Goal: Information Seeking & Learning: Learn about a topic

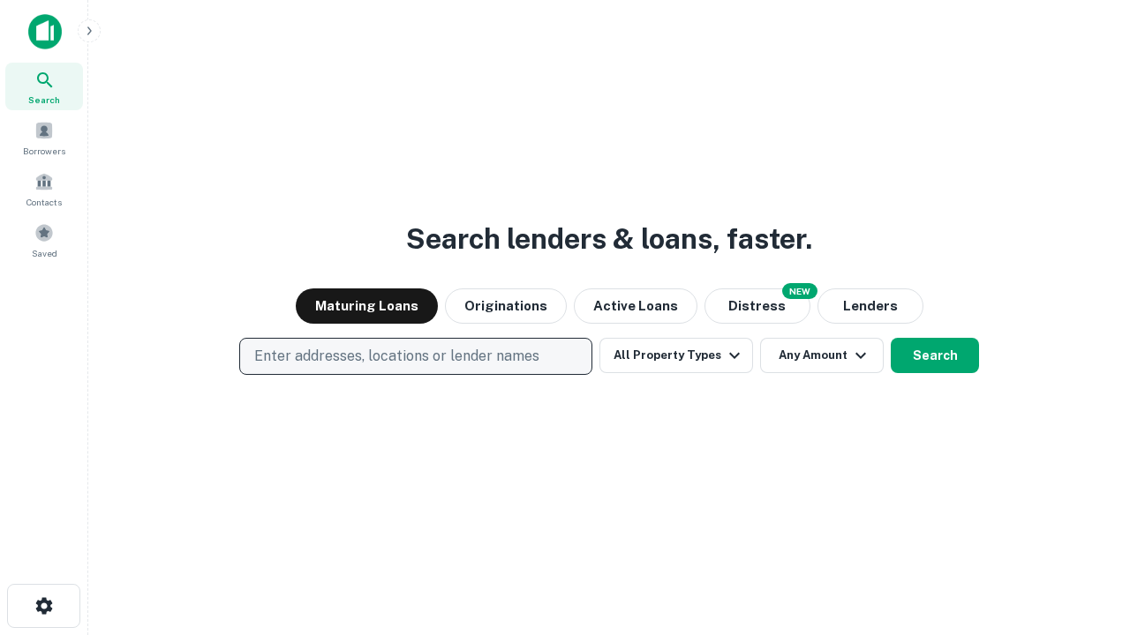
click at [415, 357] on p "Enter addresses, locations or lender names" at bounding box center [396, 356] width 285 height 21
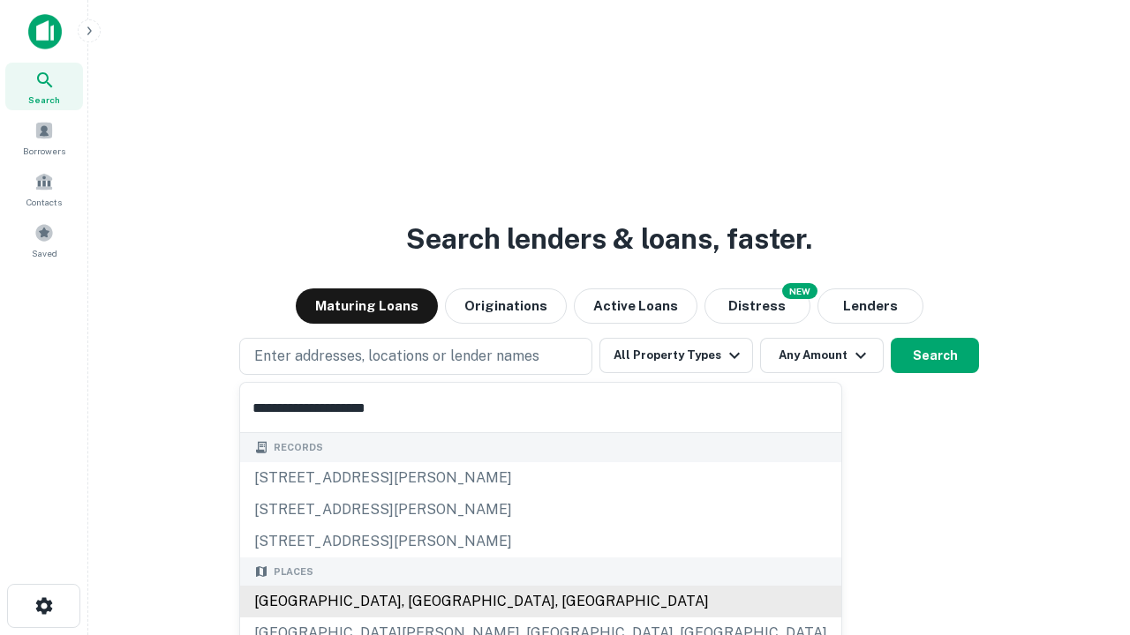
click at [422, 602] on div "[GEOGRAPHIC_DATA], [GEOGRAPHIC_DATA], [GEOGRAPHIC_DATA]" at bounding box center [540, 602] width 601 height 32
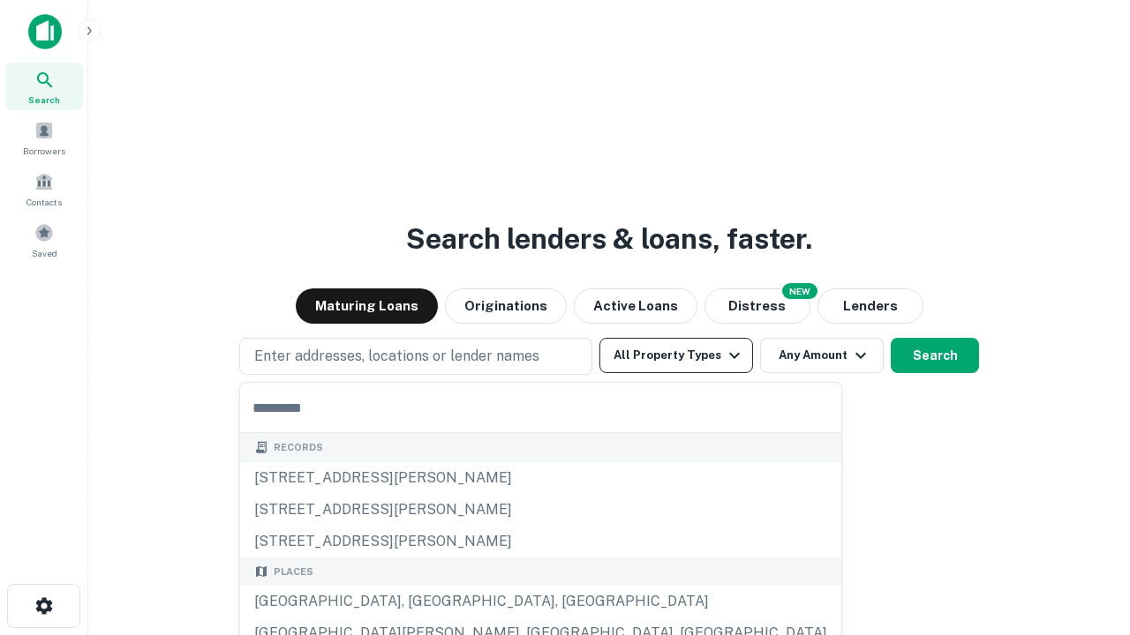
click at [676, 356] on button "All Property Types" at bounding box center [676, 355] width 154 height 35
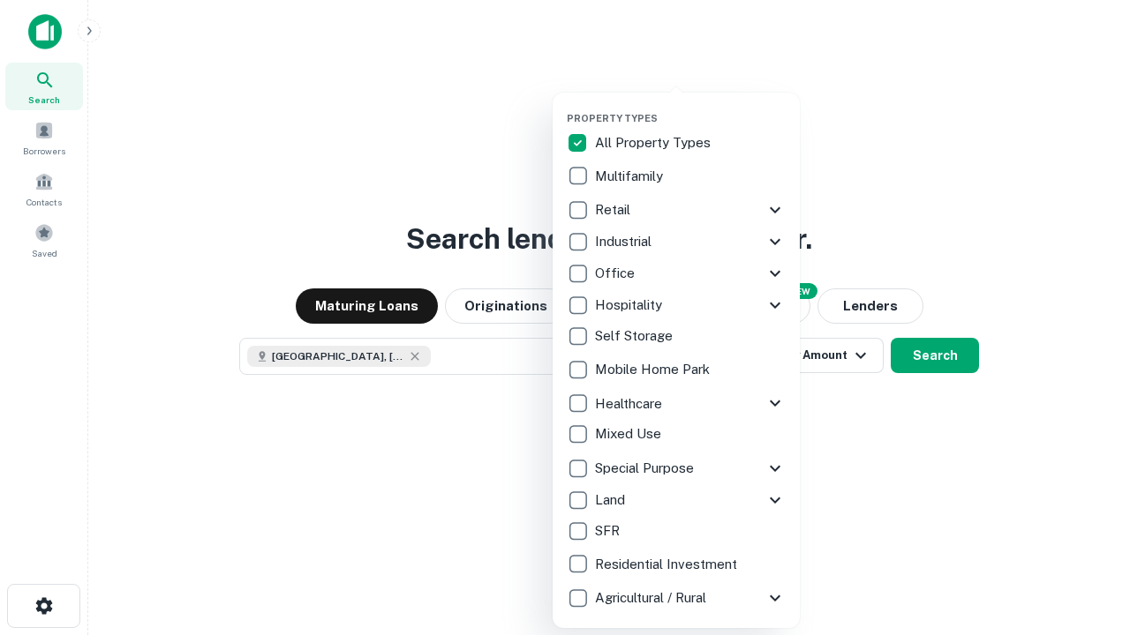
click at [690, 107] on button "button" at bounding box center [690, 107] width 247 height 1
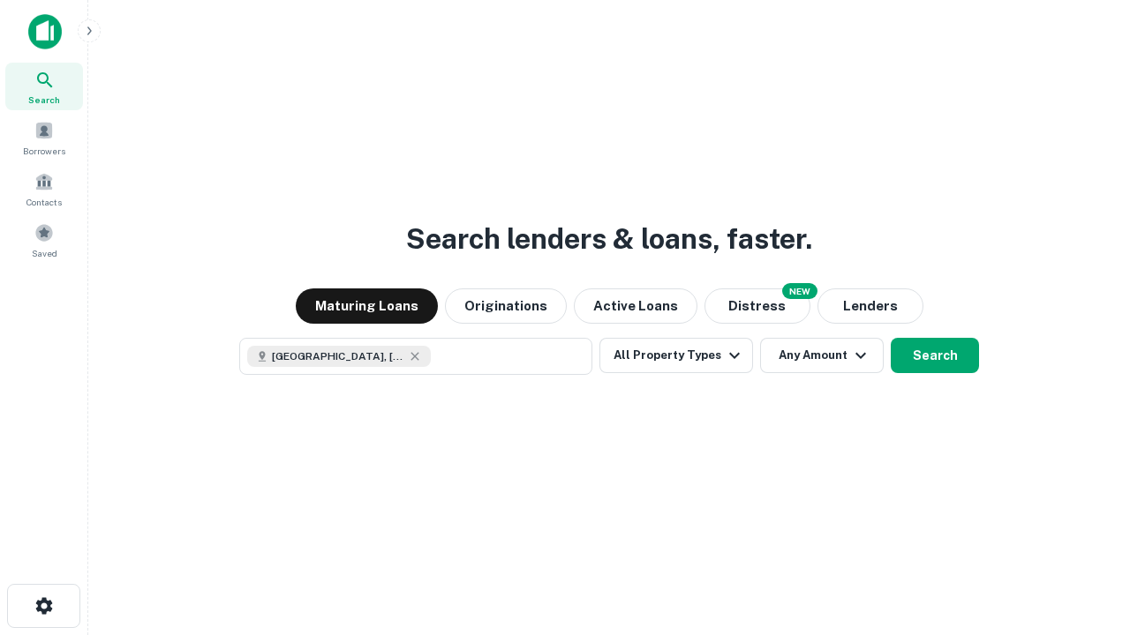
scroll to position [28, 0]
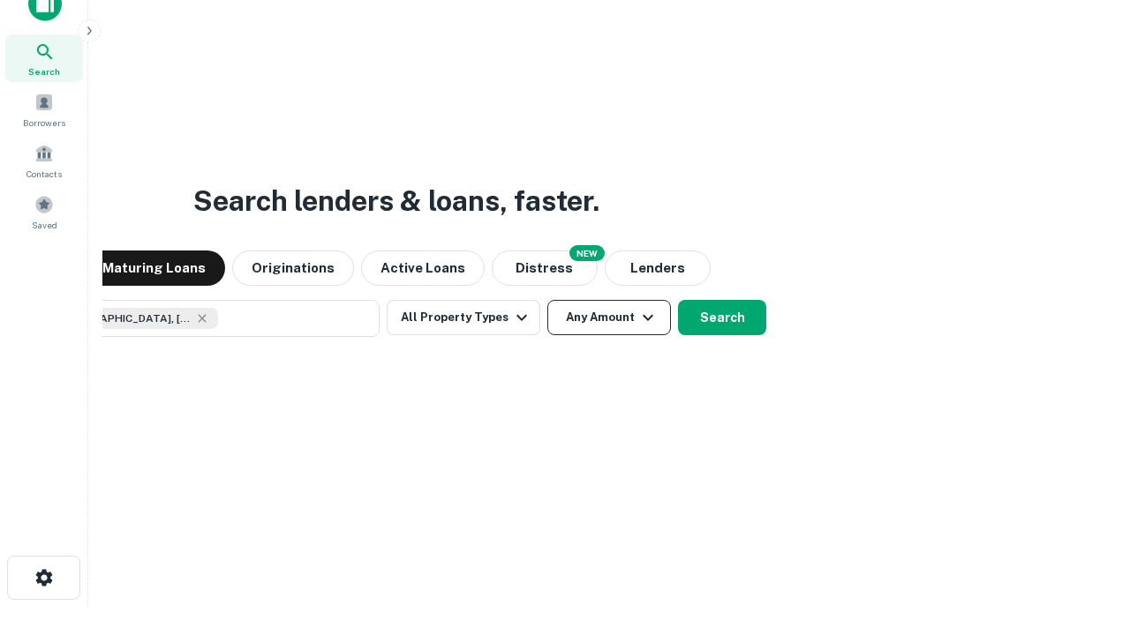
click at [547, 300] on button "Any Amount" at bounding box center [609, 317] width 124 height 35
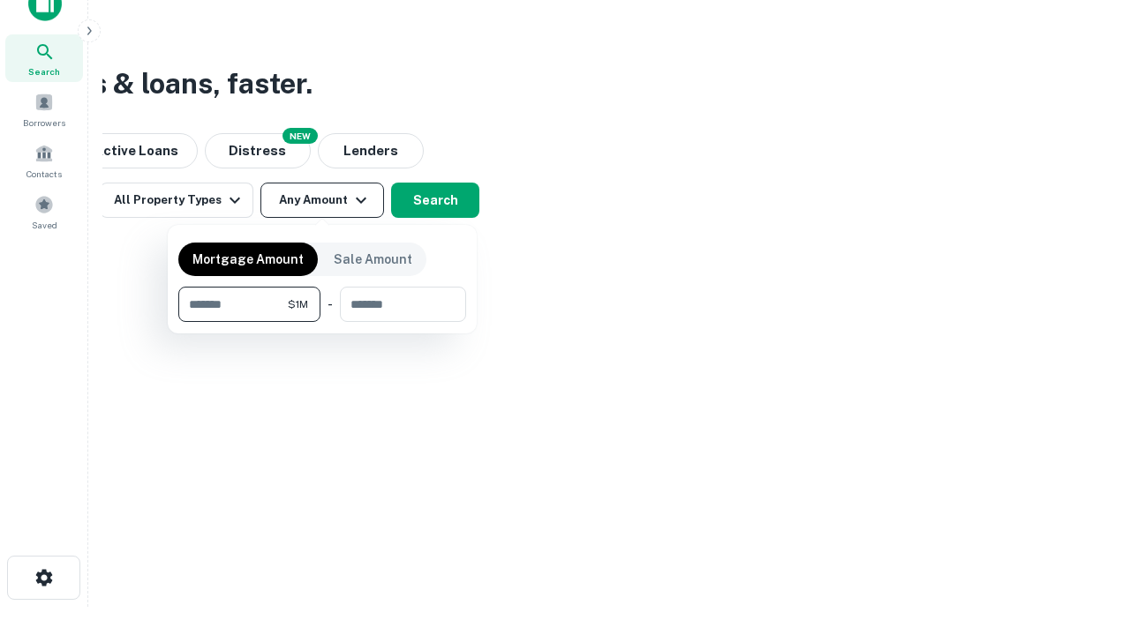
type input "*******"
click at [322, 322] on button "button" at bounding box center [322, 322] width 288 height 1
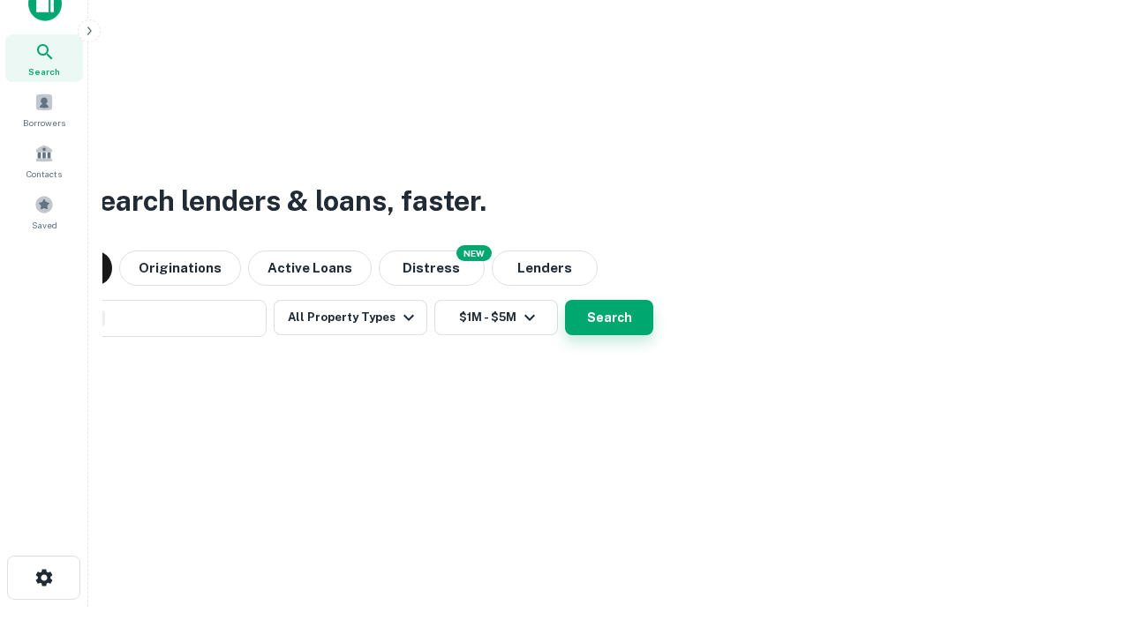
click at [565, 300] on button "Search" at bounding box center [609, 317] width 88 height 35
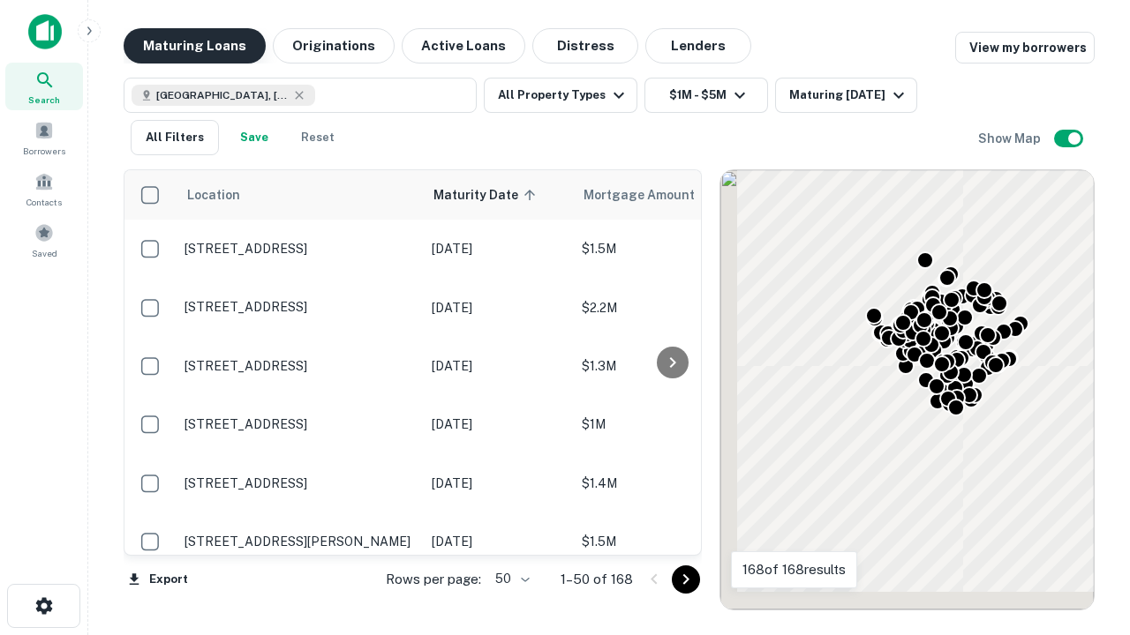
click at [194, 46] on button "Maturing Loans" at bounding box center [195, 45] width 142 height 35
